Goal: Use online tool/utility: Utilize a website feature to perform a specific function

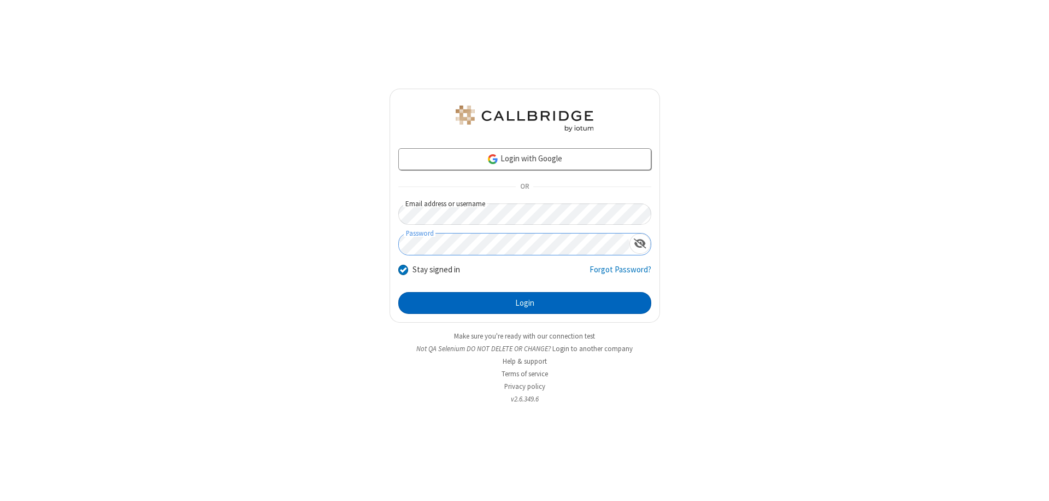
click at [525, 303] on button "Login" at bounding box center [524, 303] width 253 height 22
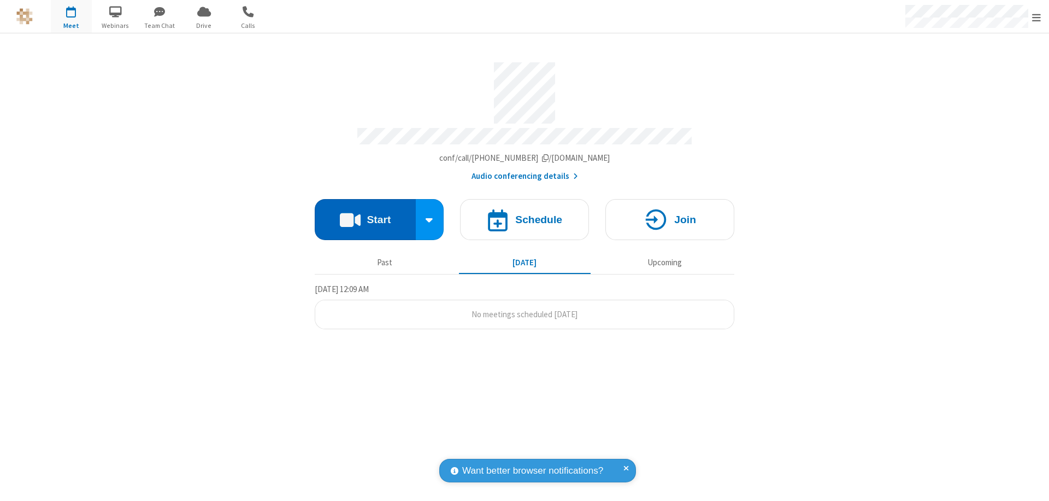
click at [365, 214] on button "Start" at bounding box center [365, 219] width 101 height 41
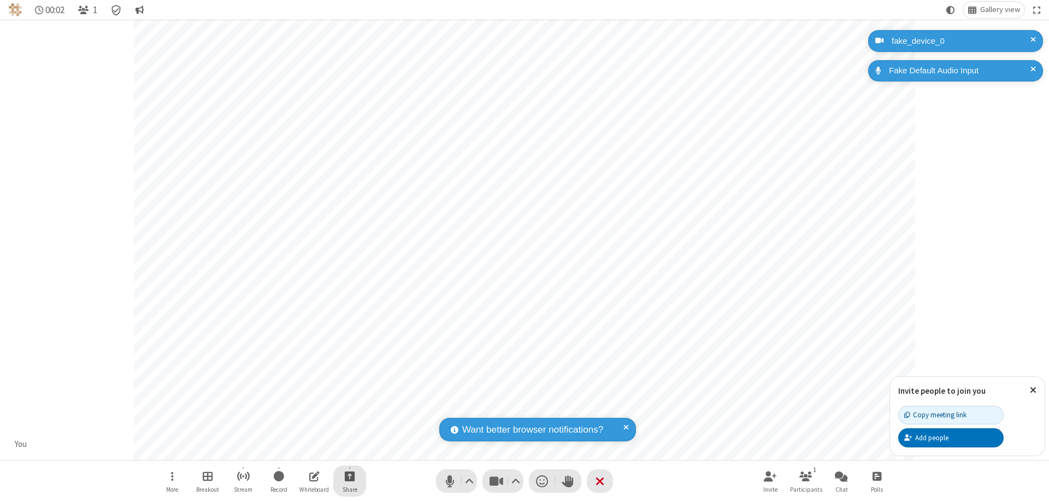
click at [350, 475] on span "Start sharing" at bounding box center [350, 476] width 10 height 14
click at [349, 409] on span "Share additional camera" at bounding box center [356, 411] width 81 height 9
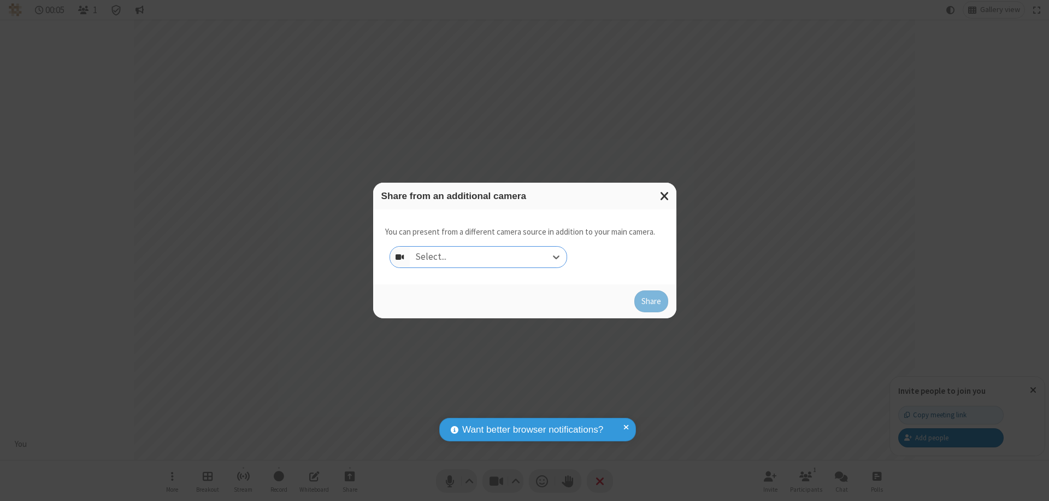
click at [488, 257] on div "Select..." at bounding box center [488, 256] width 157 height 21
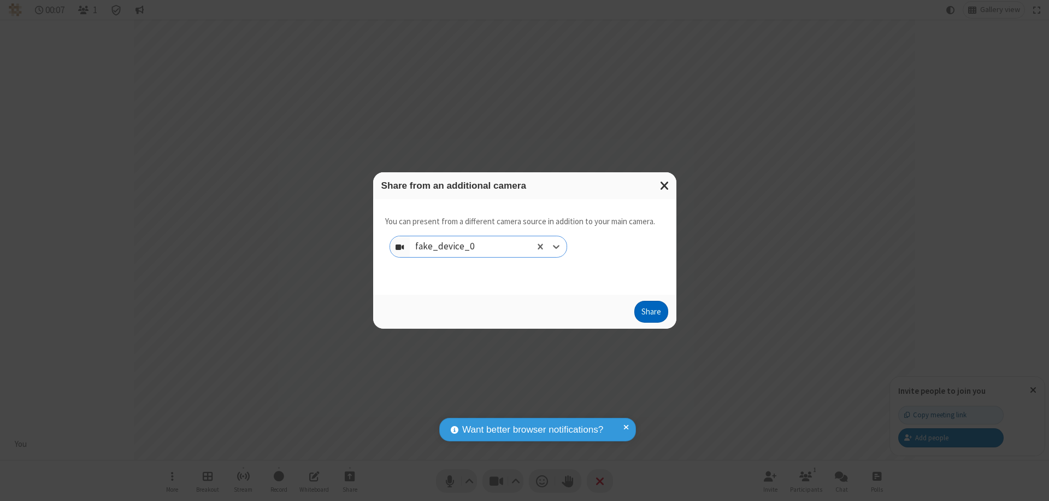
click at [651, 314] on button "Share" at bounding box center [651, 312] width 34 height 22
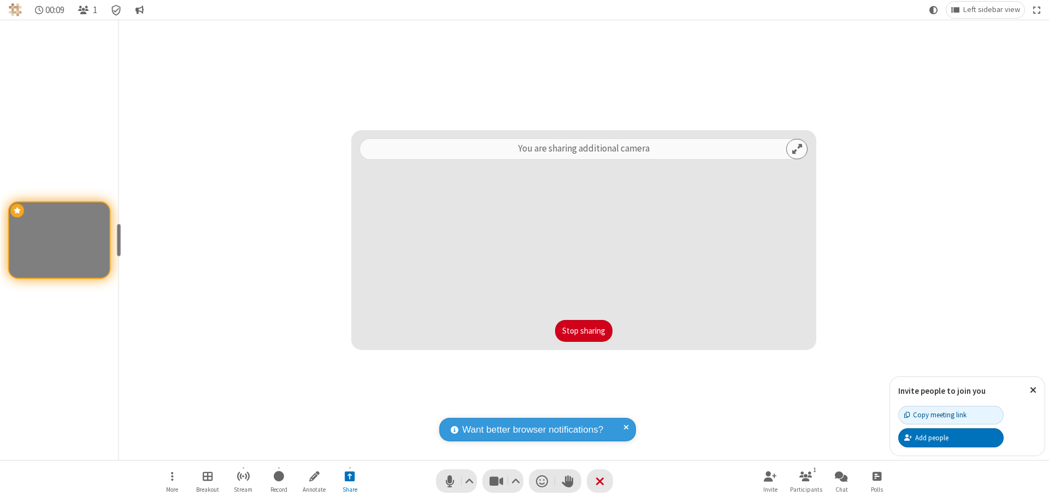
click at [584, 331] on button "Stop sharing" at bounding box center [583, 331] width 57 height 22
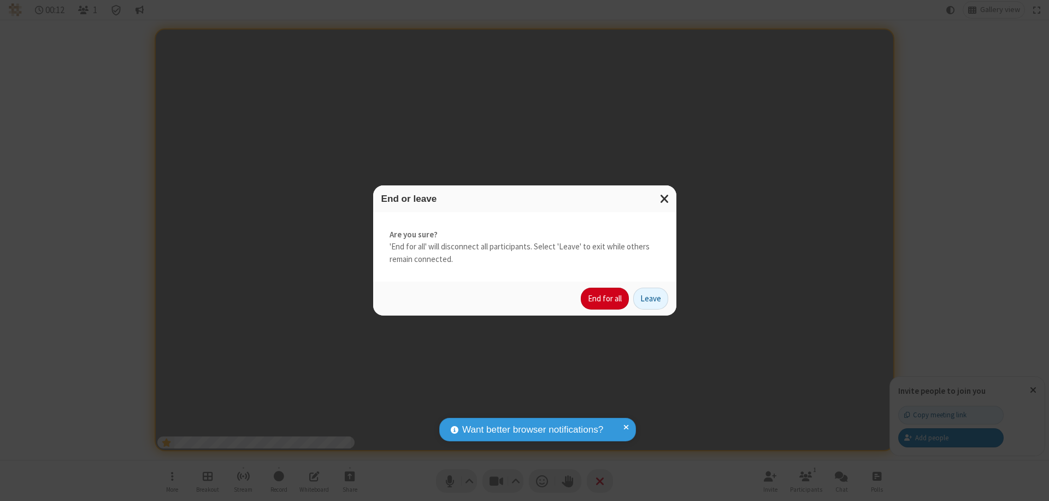
click at [605, 298] on button "End for all" at bounding box center [605, 298] width 48 height 22
